Goal: Task Accomplishment & Management: Use online tool/utility

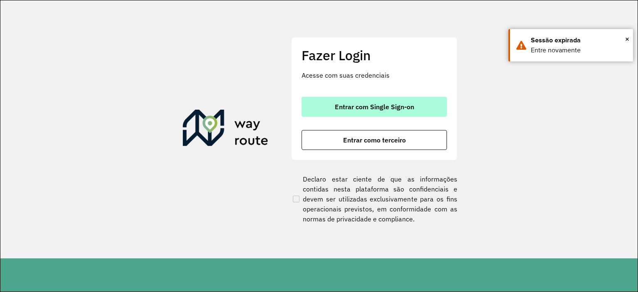
click at [335, 101] on button "Entrar com Single Sign-on" at bounding box center [373, 107] width 145 height 20
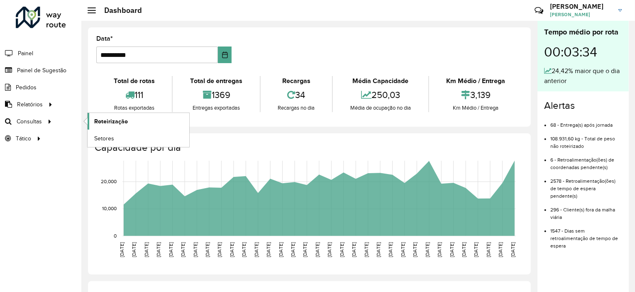
click at [126, 123] on span "Roteirização" at bounding box center [111, 121] width 34 height 9
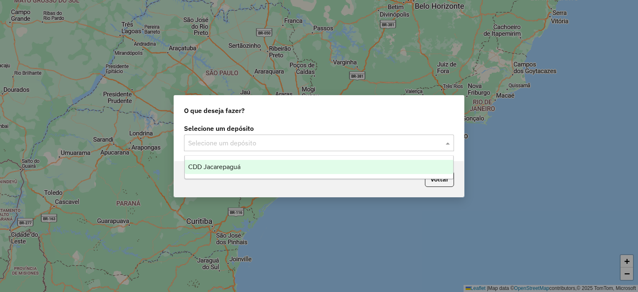
click at [371, 139] on input "text" at bounding box center [310, 143] width 245 height 10
click at [232, 164] on span "CDD Jacarepaguá" at bounding box center [214, 166] width 52 height 7
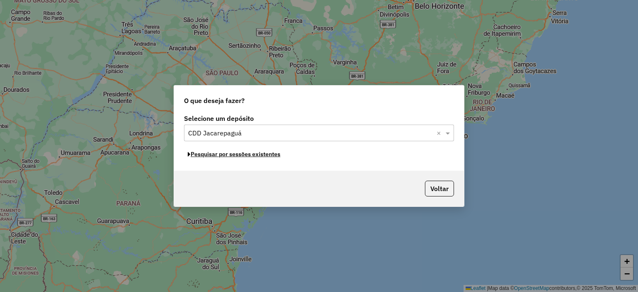
click at [269, 154] on button "Pesquisar por sessões existentes" at bounding box center [234, 154] width 100 height 13
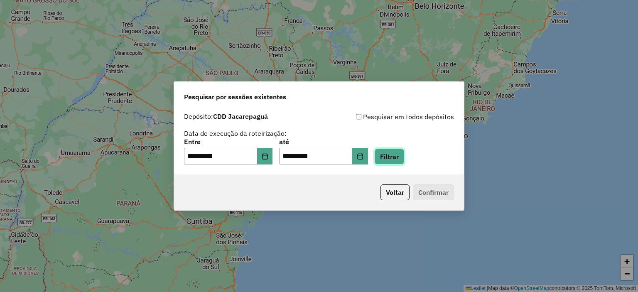
click at [399, 152] on button "Filtrar" at bounding box center [388, 157] width 29 height 16
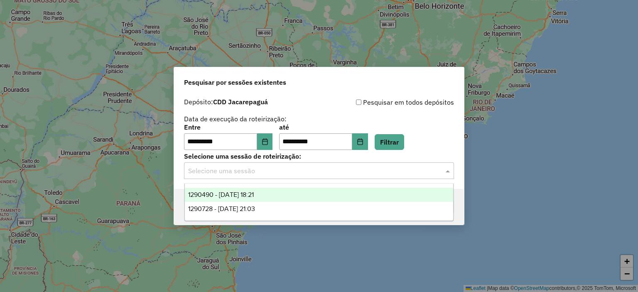
click at [382, 171] on input "text" at bounding box center [310, 171] width 245 height 10
click at [254, 198] on span "1290490 - 08/10/2025 18:21" at bounding box center [221, 194] width 66 height 7
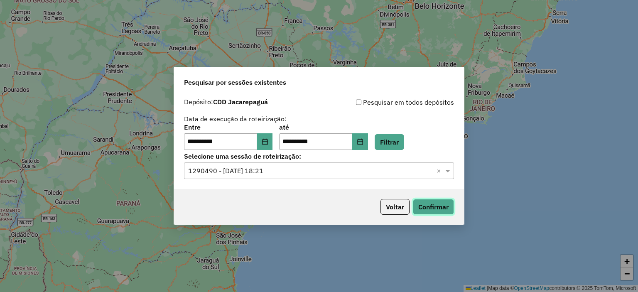
click at [431, 203] on button "Confirmar" at bounding box center [433, 207] width 41 height 16
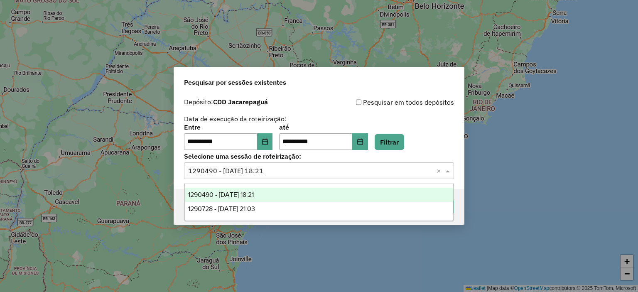
click at [379, 171] on input "text" at bounding box center [310, 171] width 245 height 10
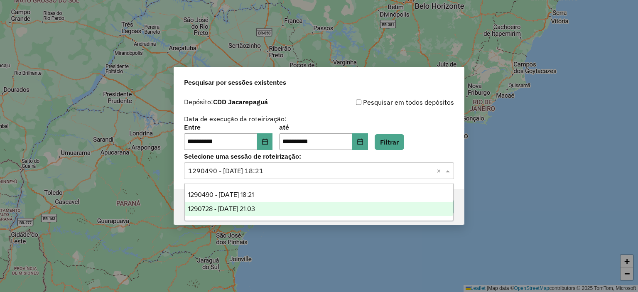
click at [278, 208] on div "1290728 - 08/10/2025 21:03" at bounding box center [319, 209] width 269 height 14
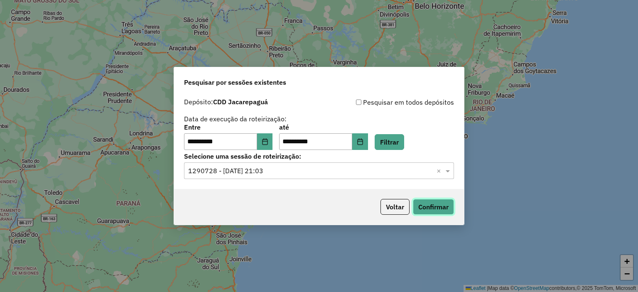
click at [430, 208] on button "Confirmar" at bounding box center [433, 207] width 41 height 16
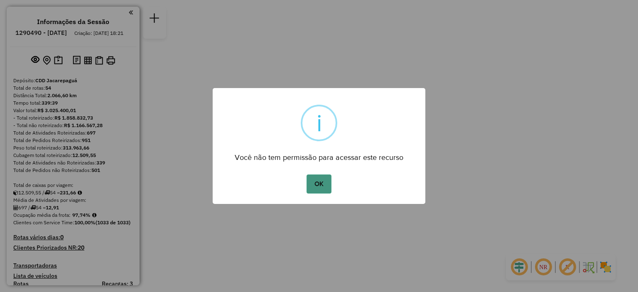
click at [324, 181] on button "OK" at bounding box center [318, 183] width 24 height 19
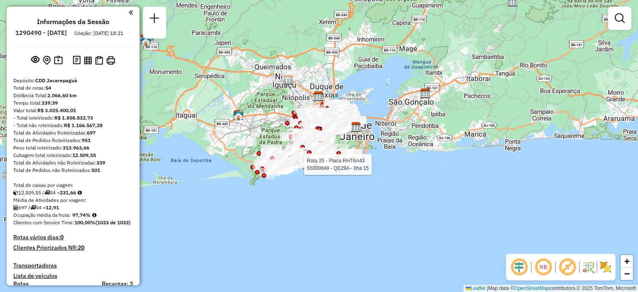
click at [307, 169] on div at bounding box center [301, 164] width 21 height 8
click at [307, 171] on div "Rota 22 - Placa JBQ1B35 55006655 - WINDSOR BARRA HOTEL Rota 23 - Placa RHT5F10 …" at bounding box center [319, 146] width 638 height 292
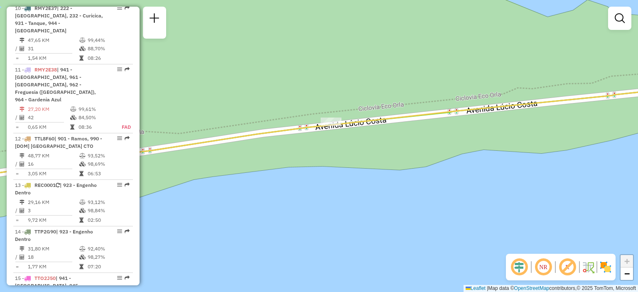
scroll to position [1473, 0]
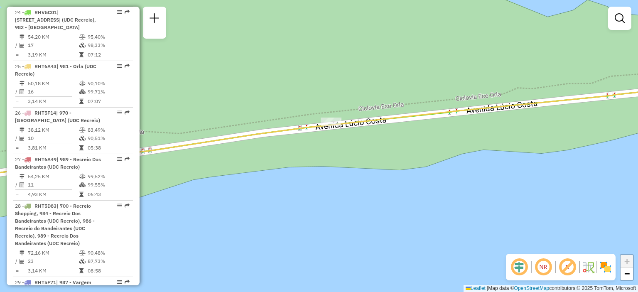
click at [546, 266] on em at bounding box center [543, 267] width 20 height 20
click at [628, 276] on span "−" at bounding box center [626, 273] width 5 height 10
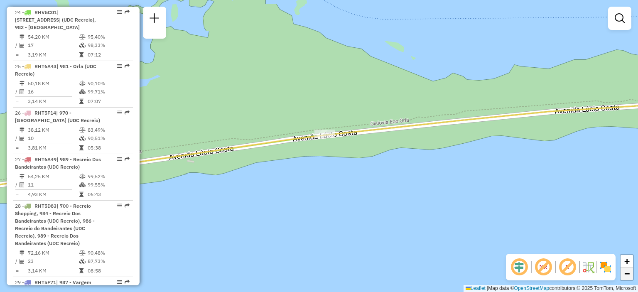
click at [628, 276] on span "−" at bounding box center [626, 273] width 5 height 10
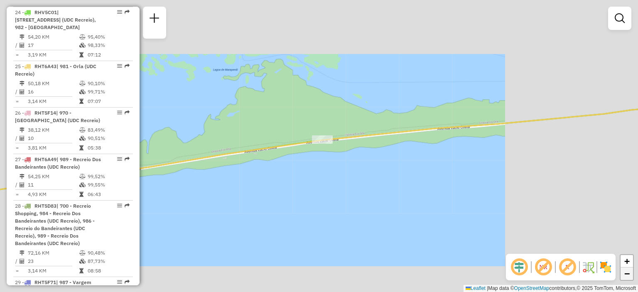
click at [628, 276] on span "−" at bounding box center [626, 273] width 5 height 10
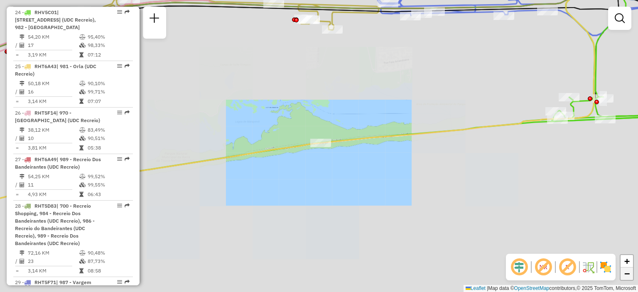
click at [628, 276] on span "−" at bounding box center [626, 273] width 5 height 10
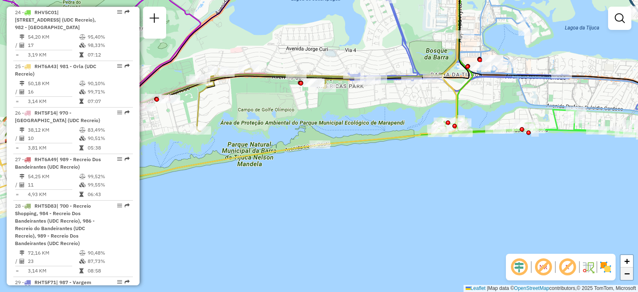
click at [628, 276] on span "−" at bounding box center [626, 273] width 5 height 10
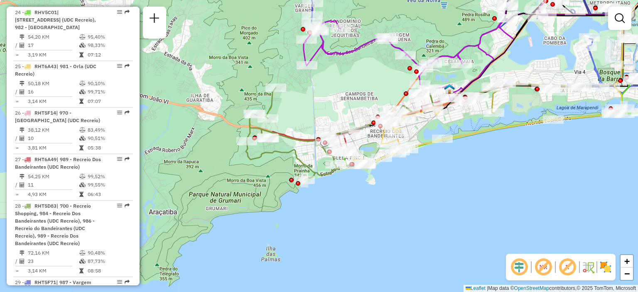
drag, startPoint x: 205, startPoint y: 104, endPoint x: 438, endPoint y: 78, distance: 235.1
click at [438, 78] on div "Janela de atendimento Grade de atendimento Capacidade Transportadoras Veículos …" at bounding box center [319, 146] width 638 height 292
click at [382, 92] on div "Rota 32 - Placa QRE0B41 55033327 - BAND CHOPP RIOCENTRO Janela de atendimento G…" at bounding box center [319, 146] width 638 height 292
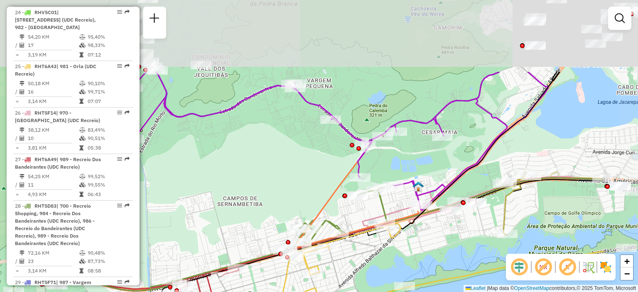
drag, startPoint x: 431, startPoint y: 59, endPoint x: 334, endPoint y: 160, distance: 140.3
click at [334, 160] on div "Janela de atendimento Grade de atendimento Capacidade Transportadoras Veículos …" at bounding box center [319, 146] width 638 height 292
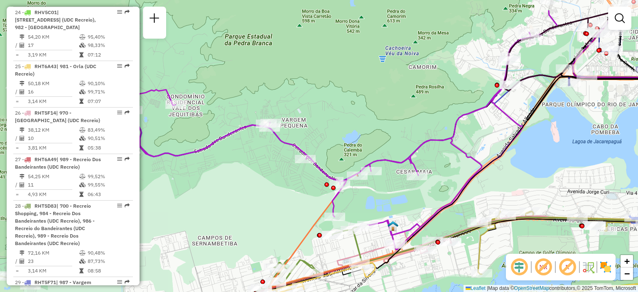
drag, startPoint x: 511, startPoint y: 98, endPoint x: 487, endPoint y: 137, distance: 45.7
click at [487, 137] on div "Janela de atendimento Grade de atendimento Capacidade Transportadoras Veículos …" at bounding box center [319, 146] width 638 height 292
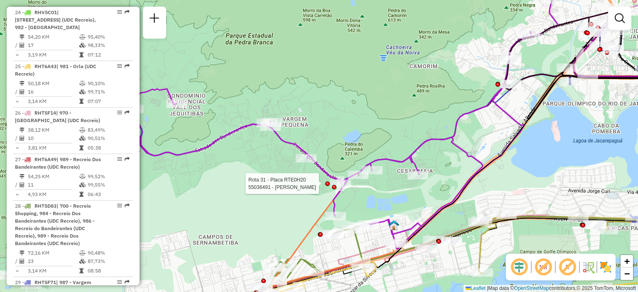
select select "**********"
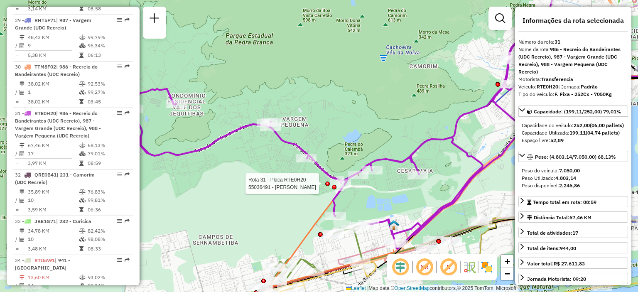
scroll to position [1781, 0]
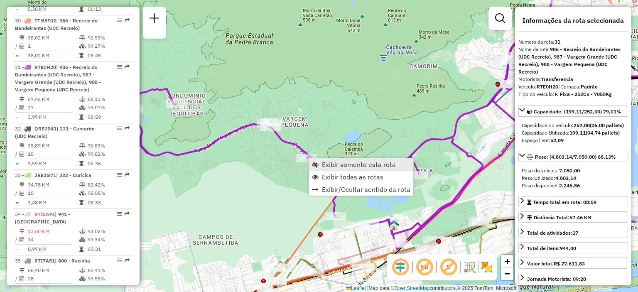
click at [317, 163] on span "Exibir somente esta rota" at bounding box center [315, 164] width 7 height 7
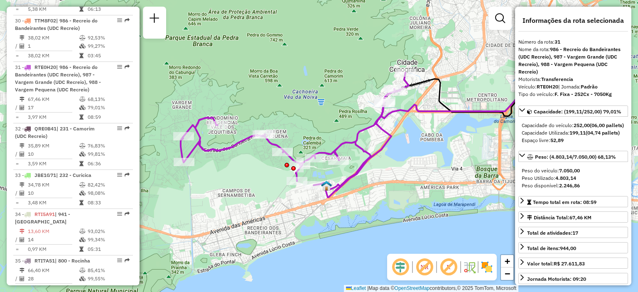
drag, startPoint x: 339, startPoint y: 162, endPoint x: 396, endPoint y: 144, distance: 60.3
click at [396, 144] on div "Janela de atendimento Grade de atendimento Capacidade Transportadoras Veículos …" at bounding box center [319, 146] width 638 height 292
click at [368, 147] on icon at bounding box center [295, 135] width 228 height 125
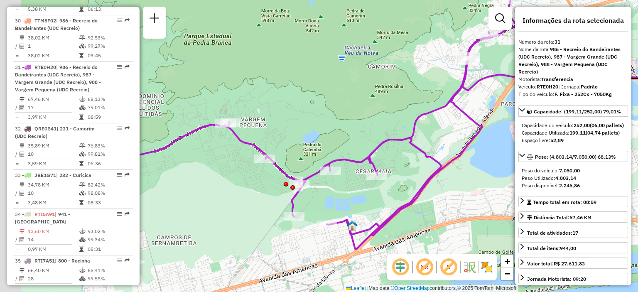
drag, startPoint x: 350, startPoint y: 146, endPoint x: 418, endPoint y: 147, distance: 68.5
click at [418, 147] on icon at bounding box center [289, 124] width 456 height 249
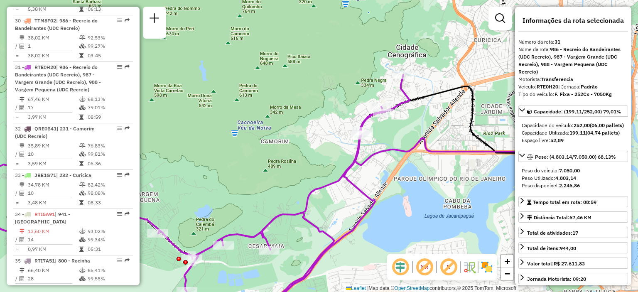
drag, startPoint x: 444, startPoint y: 90, endPoint x: 337, endPoint y: 165, distance: 130.8
click at [337, 165] on div "Janela de atendimento Grade de atendimento Capacidade Transportadoras Veículos …" at bounding box center [319, 146] width 638 height 292
click at [394, 130] on div "Janela de atendimento Grade de atendimento Capacidade Transportadoras Veículos …" at bounding box center [319, 146] width 638 height 292
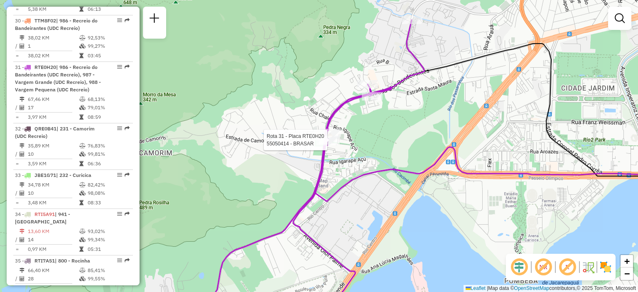
click at [337, 142] on div "Rota 31 - Placa RTE0H20 55050414 - BRASAR Janela de atendimento Grade de atendi…" at bounding box center [319, 146] width 638 height 292
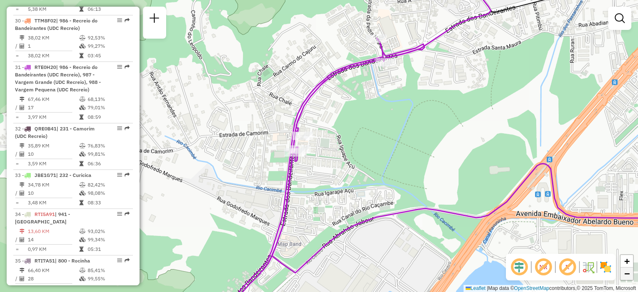
click at [626, 274] on span "−" at bounding box center [626, 273] width 5 height 10
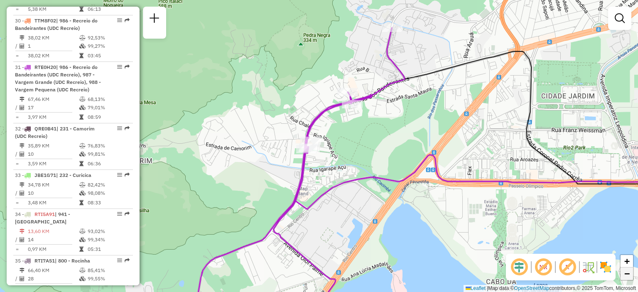
click at [626, 274] on span "−" at bounding box center [626, 273] width 5 height 10
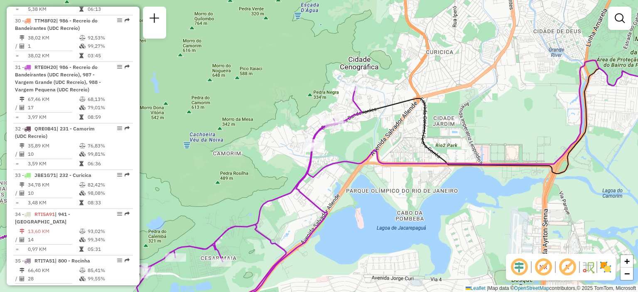
scroll to position [0, 0]
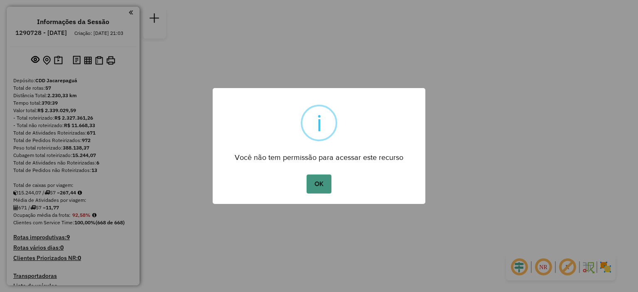
click at [319, 181] on button "OK" at bounding box center [318, 183] width 24 height 19
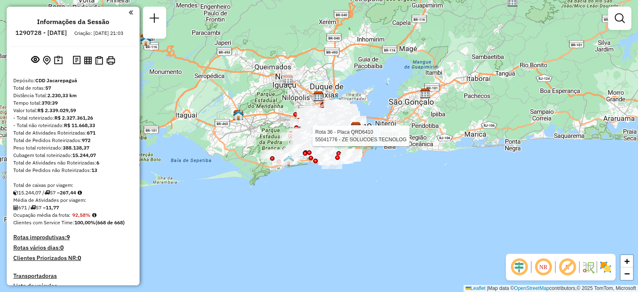
click at [310, 131] on icon at bounding box center [313, 129] width 7 height 13
select select "**********"
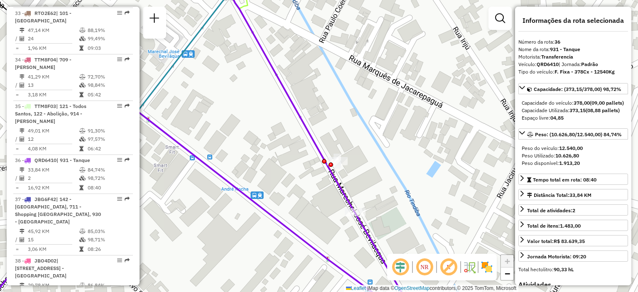
scroll to position [2002, 0]
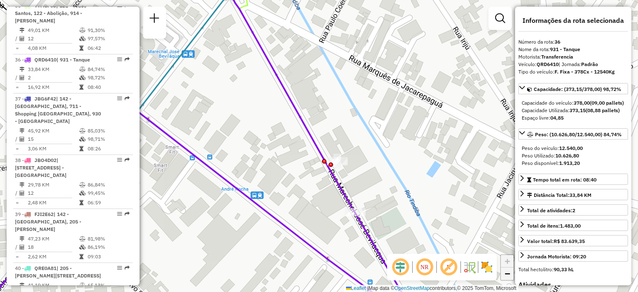
click at [507, 276] on span "−" at bounding box center [506, 273] width 5 height 10
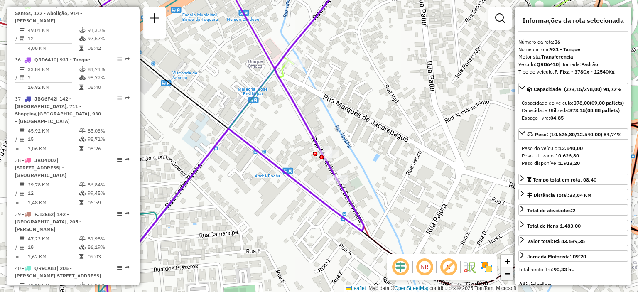
click at [507, 276] on span "−" at bounding box center [506, 273] width 5 height 10
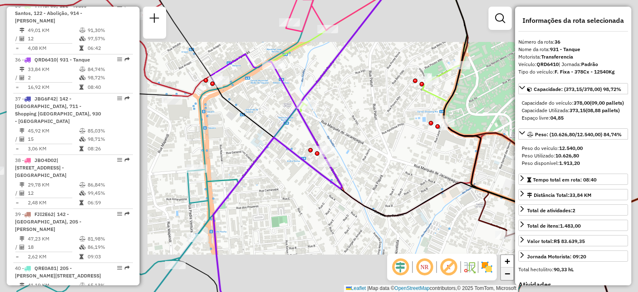
click at [507, 276] on span "−" at bounding box center [506, 273] width 5 height 10
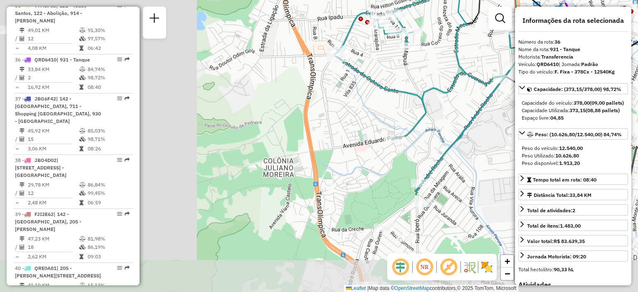
drag, startPoint x: 210, startPoint y: 189, endPoint x: 467, endPoint y: 63, distance: 285.5
click at [467, 63] on div "Janela de atendimento Grade de atendimento Capacidade Transportadoras Veículos …" at bounding box center [319, 146] width 638 height 292
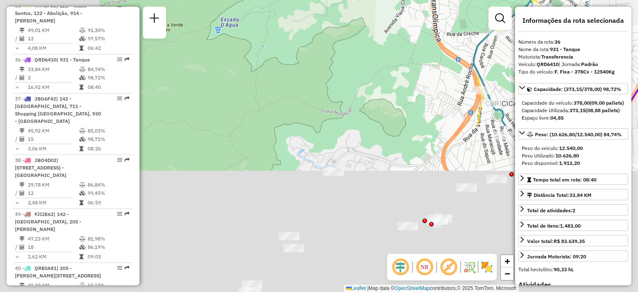
drag, startPoint x: 332, startPoint y: 224, endPoint x: 447, endPoint y: 28, distance: 227.2
click at [447, 28] on div "Rota 14 - Placa JBO0C67 55023819 - OSWALDO ORICO MARTIN Rota 17 - Placa TTN8C51…" at bounding box center [319, 146] width 638 height 292
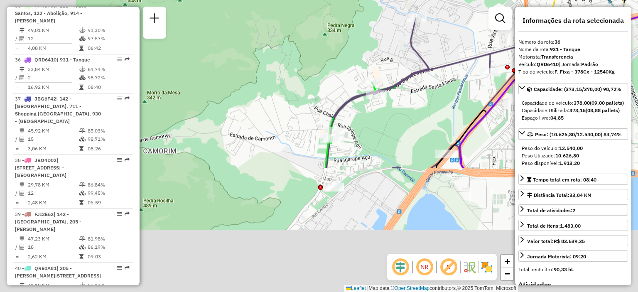
drag, startPoint x: 353, startPoint y: 216, endPoint x: 435, endPoint y: 61, distance: 175.3
click at [435, 61] on icon at bounding box center [471, 73] width 291 height 189
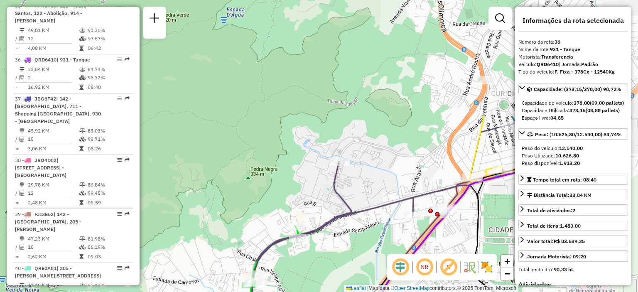
drag, startPoint x: 435, startPoint y: 61, endPoint x: 359, endPoint y: 206, distance: 164.1
click at [359, 206] on icon at bounding box center [391, 232] width 298 height 220
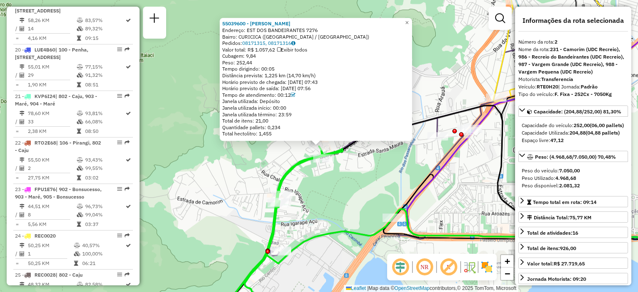
scroll to position [371, 0]
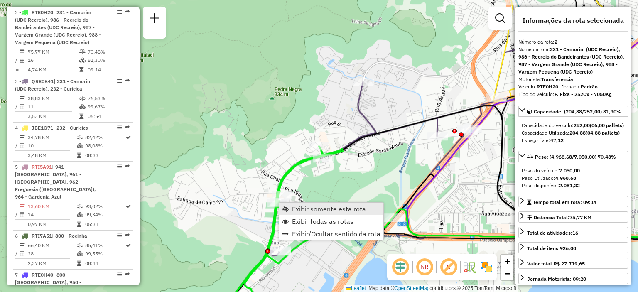
click at [294, 209] on span "Exibir somente esta rota" at bounding box center [329, 208] width 74 height 7
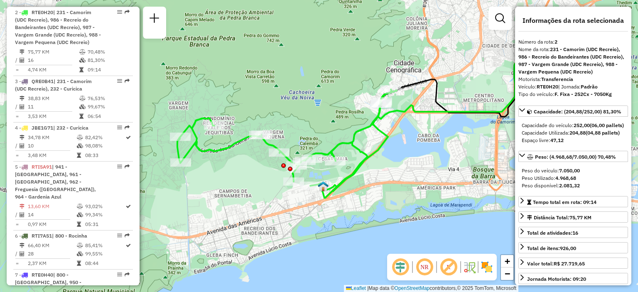
drag, startPoint x: 314, startPoint y: 161, endPoint x: 369, endPoint y: 144, distance: 57.4
click at [369, 144] on div "Janela de atendimento Grade de atendimento Capacidade Transportadoras Veículos …" at bounding box center [319, 146] width 638 height 292
click at [324, 133] on div "Janela de atendimento Grade de atendimento Capacidade Transportadoras Veículos …" at bounding box center [319, 146] width 638 height 292
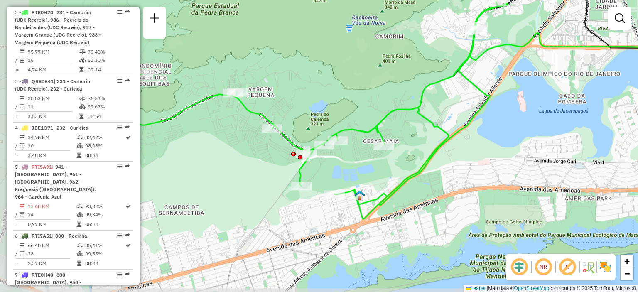
drag, startPoint x: 343, startPoint y: 137, endPoint x: 380, endPoint y: 94, distance: 57.1
click at [380, 94] on div "Janela de atendimento Grade de atendimento Capacidade Transportadoras Veículos …" at bounding box center [319, 146] width 638 height 292
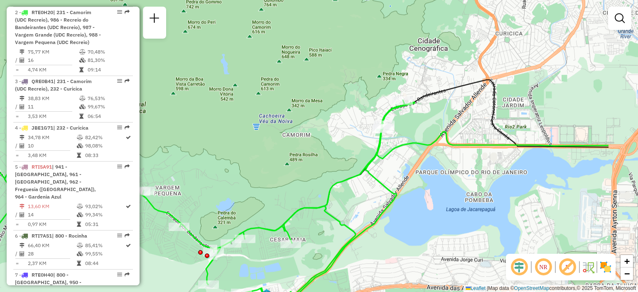
drag, startPoint x: 474, startPoint y: 74, endPoint x: 374, endPoint y: 178, distance: 144.4
click at [374, 178] on div "Janela de atendimento Grade de atendimento Capacidade Transportadoras Veículos …" at bounding box center [319, 146] width 638 height 292
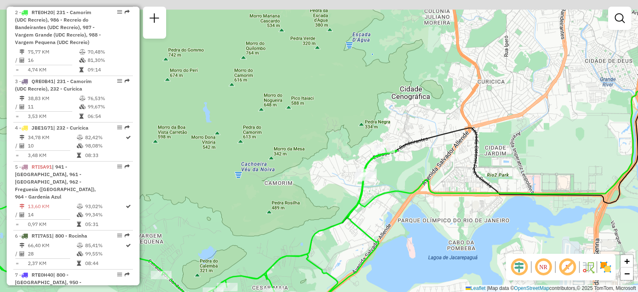
drag, startPoint x: 472, startPoint y: 120, endPoint x: 462, endPoint y: 162, distance: 43.7
click at [462, 162] on div "Janela de atendimento Grade de atendimento Capacidade Transportadoras Veículos …" at bounding box center [319, 146] width 638 height 292
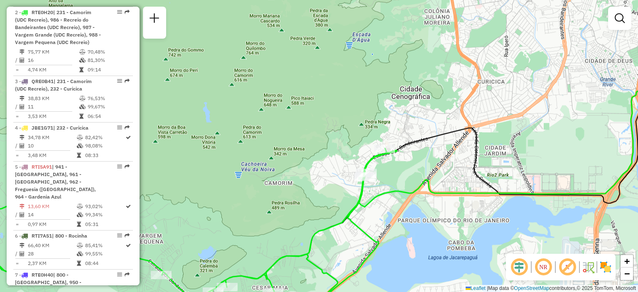
click at [462, 162] on div "Janela de atendimento Grade de atendimento Capacidade Transportadoras Veículos …" at bounding box center [319, 146] width 638 height 292
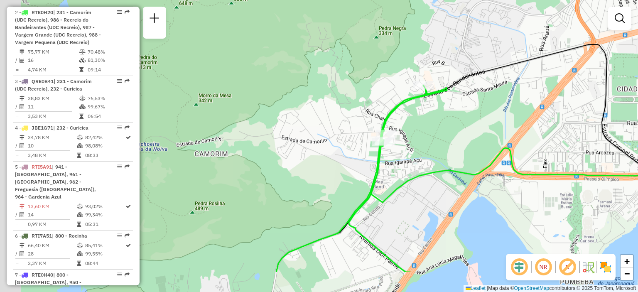
drag, startPoint x: 298, startPoint y: 195, endPoint x: 413, endPoint y: 146, distance: 125.5
click at [413, 146] on div "Janela de atendimento Grade de atendimento Capacidade Transportadoras Veículos …" at bounding box center [319, 146] width 638 height 292
